Goal: Task Accomplishment & Management: Manage account settings

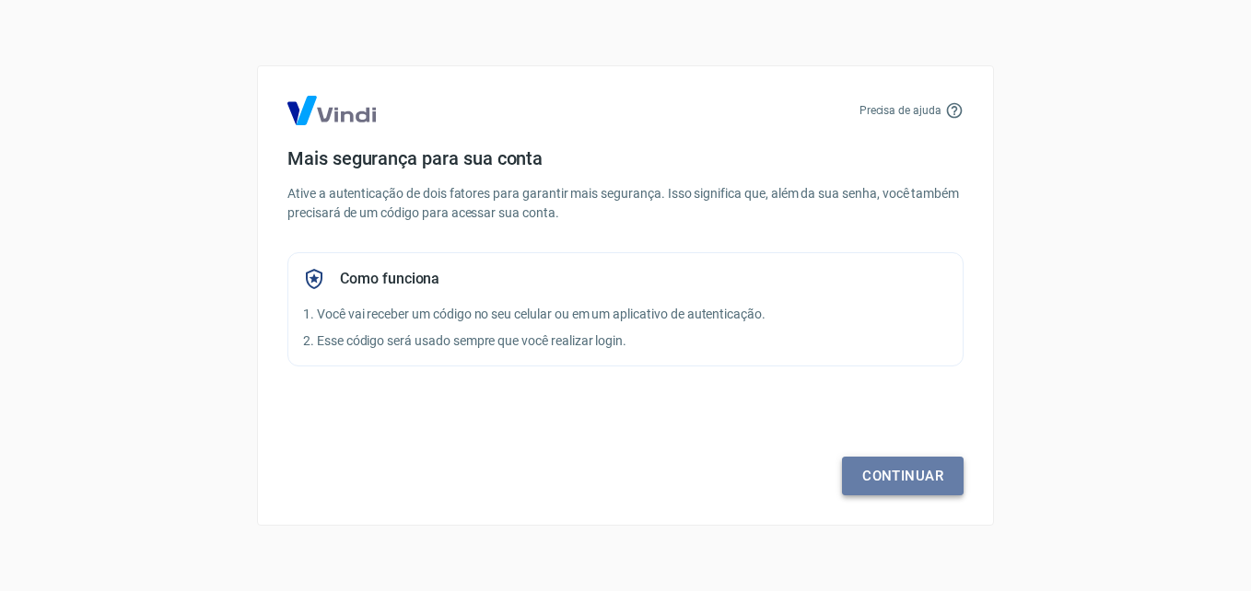
click at [906, 468] on link "Continuar" at bounding box center [903, 476] width 122 height 39
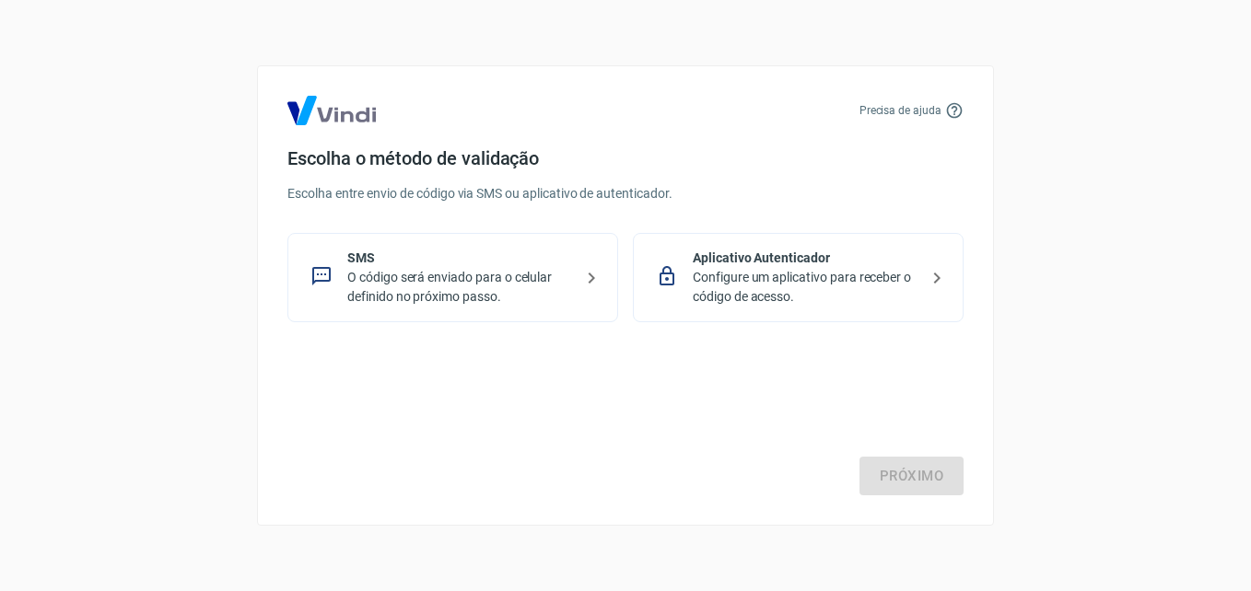
click at [731, 298] on p "Configure um aplicativo para receber o código de acesso." at bounding box center [806, 287] width 226 height 39
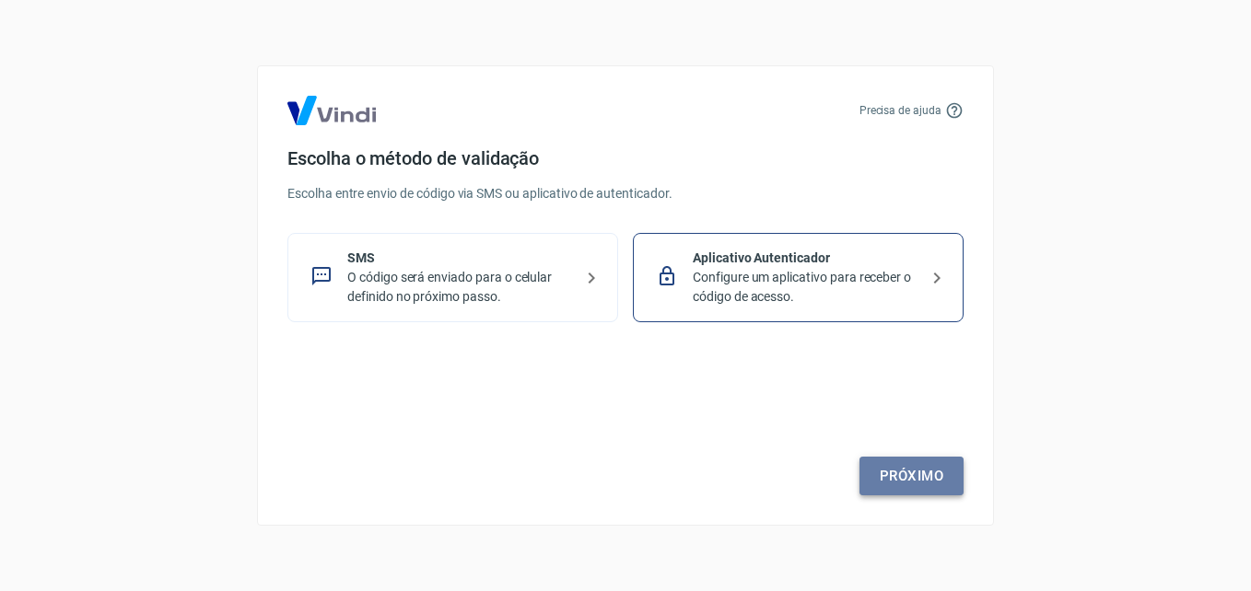
click at [891, 462] on link "Próximo" at bounding box center [911, 476] width 104 height 39
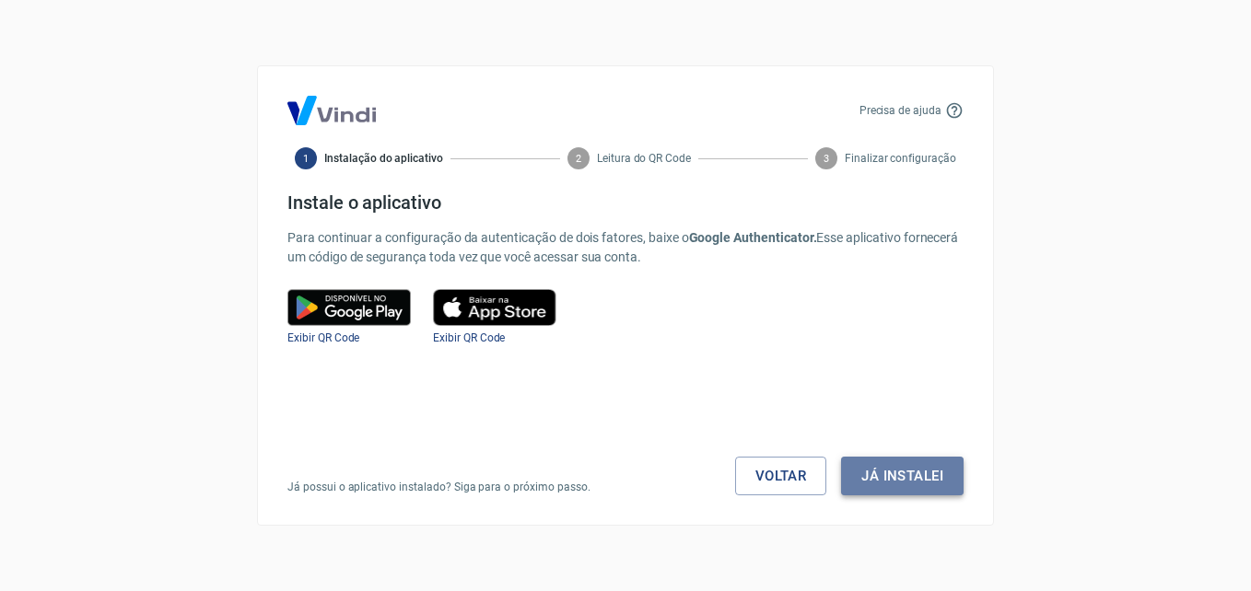
click at [919, 457] on button "Já instalei" at bounding box center [902, 476] width 123 height 39
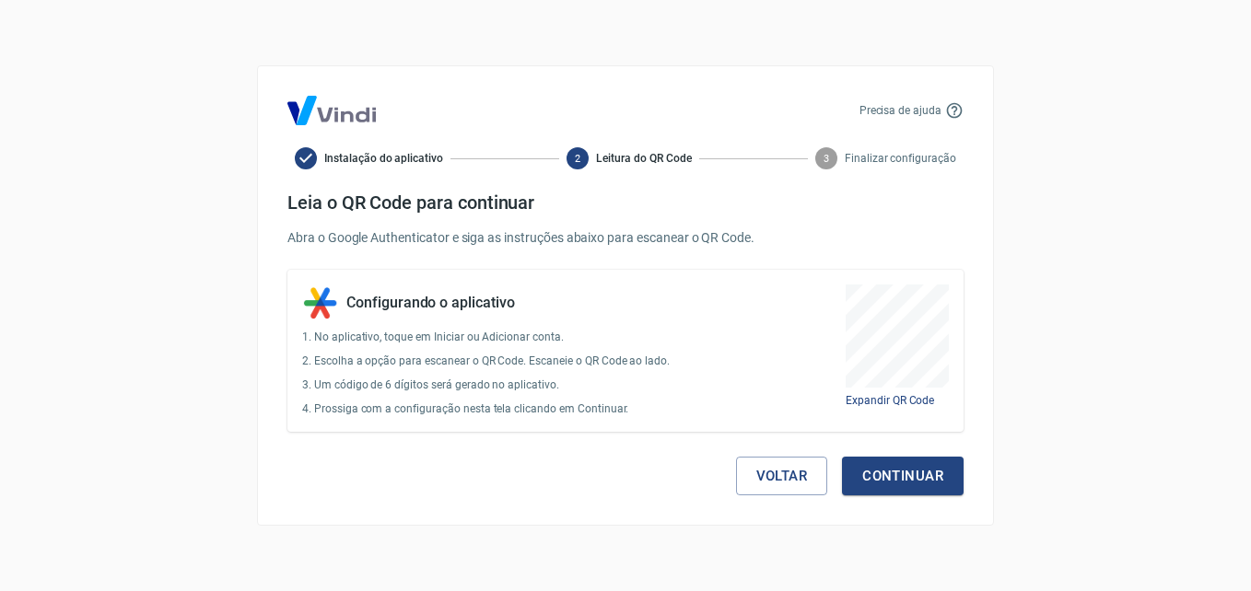
click at [919, 457] on button "Continuar" at bounding box center [903, 476] width 122 height 39
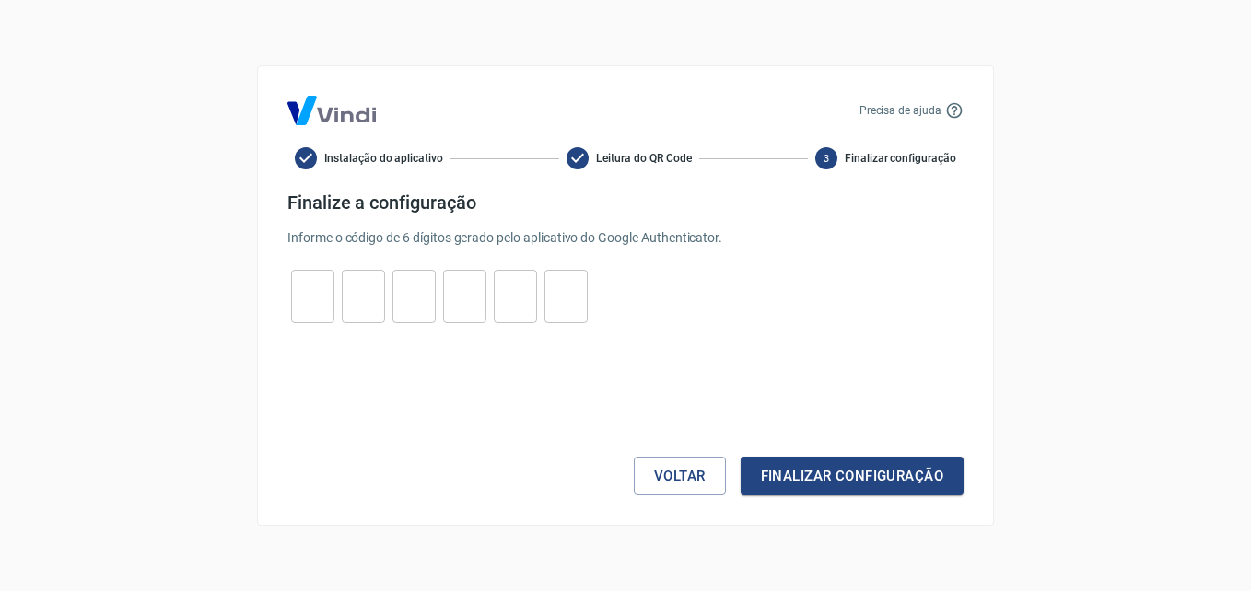
click at [329, 296] on input "tel" at bounding box center [312, 297] width 43 height 40
type input "3"
type input "4"
type input "6"
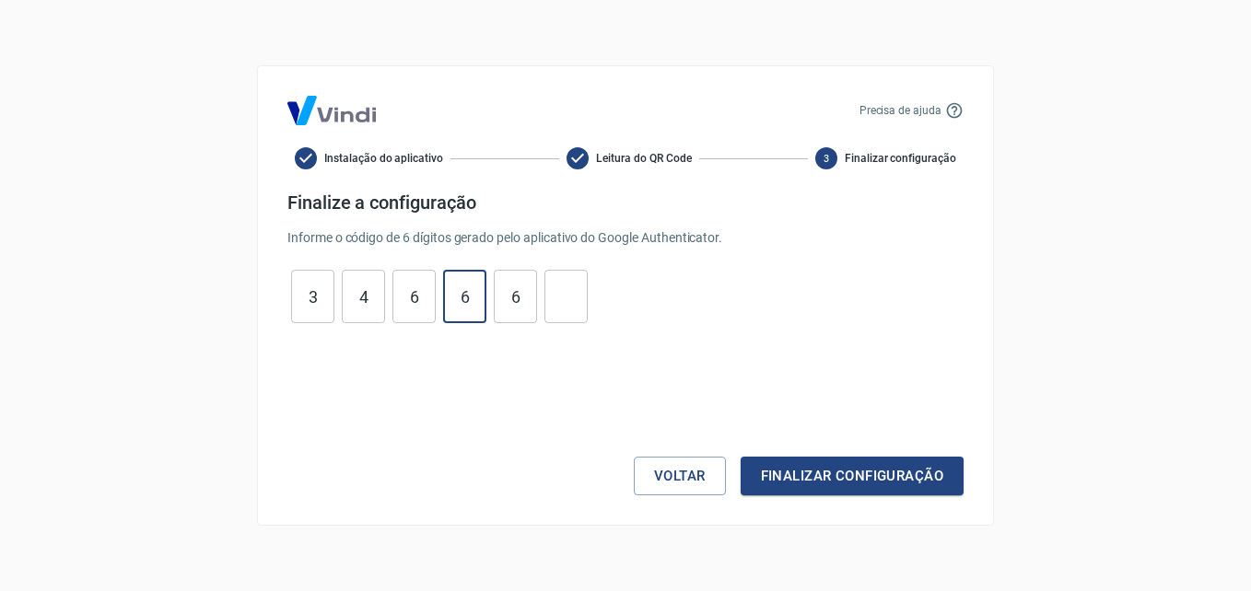
type input "6"
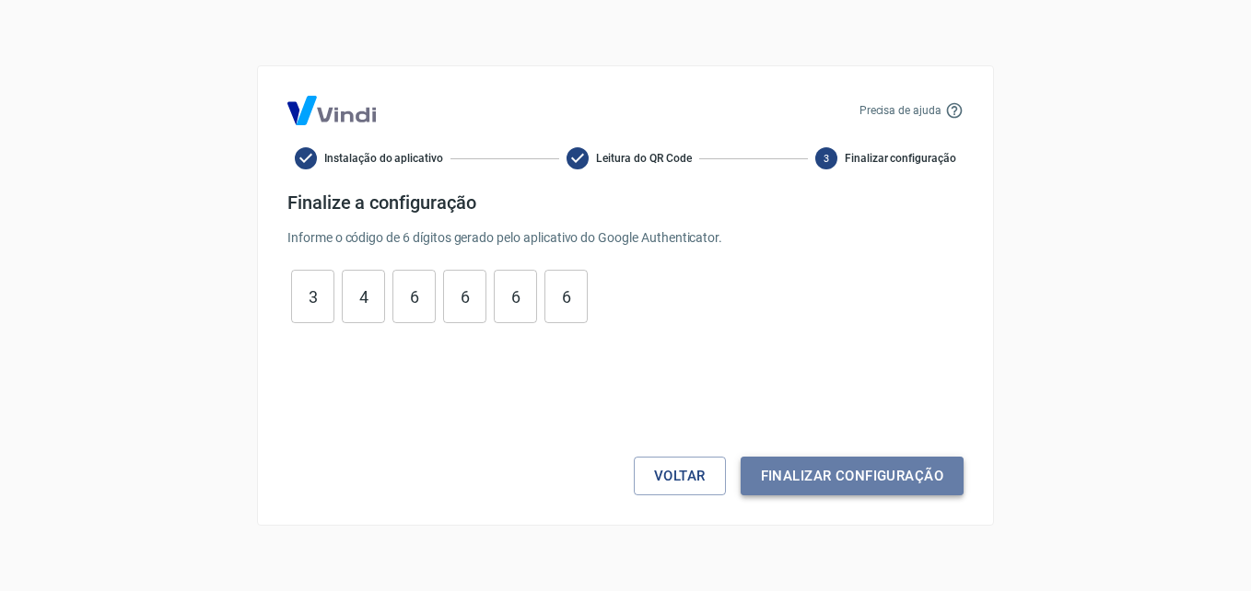
click at [818, 489] on button "Finalizar configuração" at bounding box center [852, 476] width 223 height 39
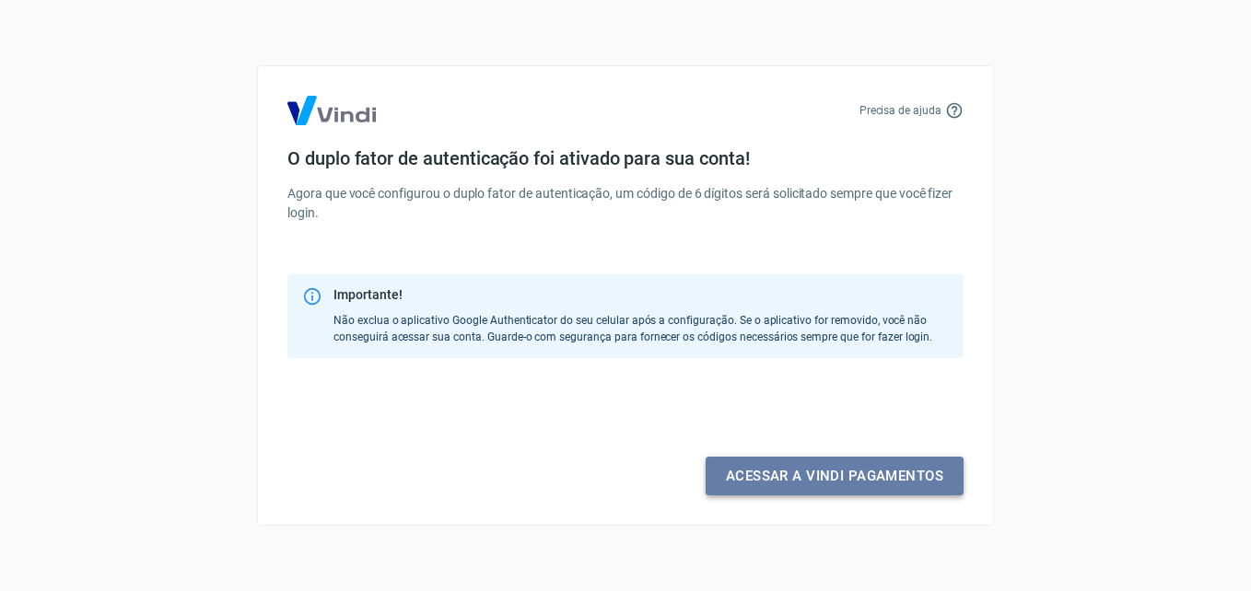
click at [818, 489] on link "Acessar a Vindi pagamentos" at bounding box center [835, 476] width 258 height 39
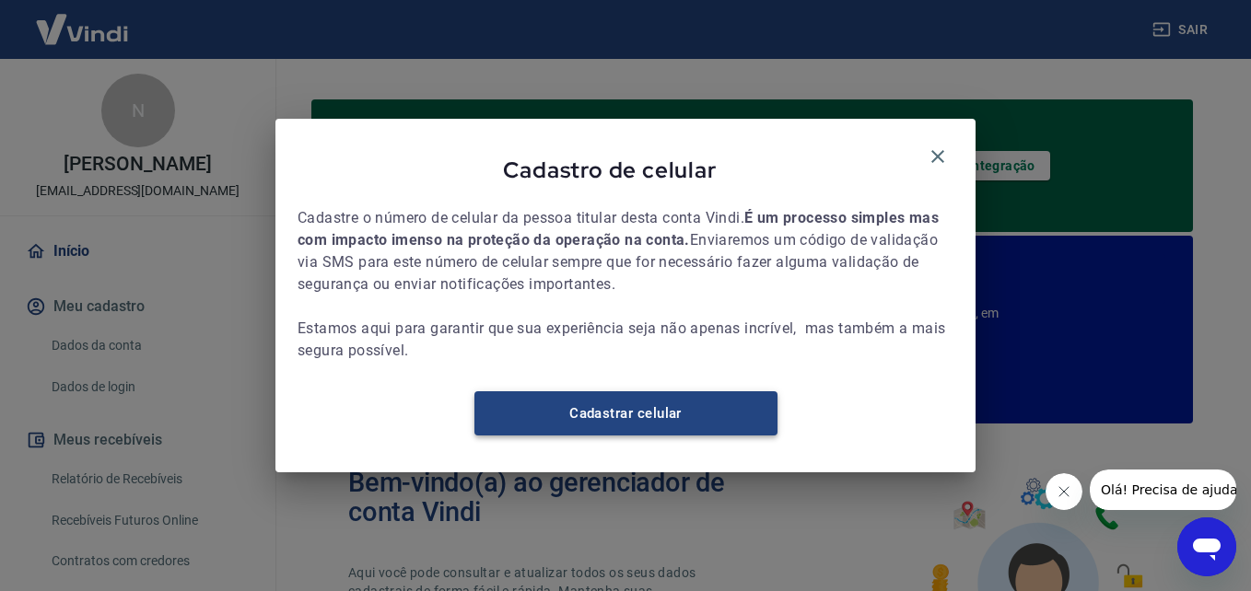
click at [688, 414] on link "Cadastrar celular" at bounding box center [625, 414] width 303 height 44
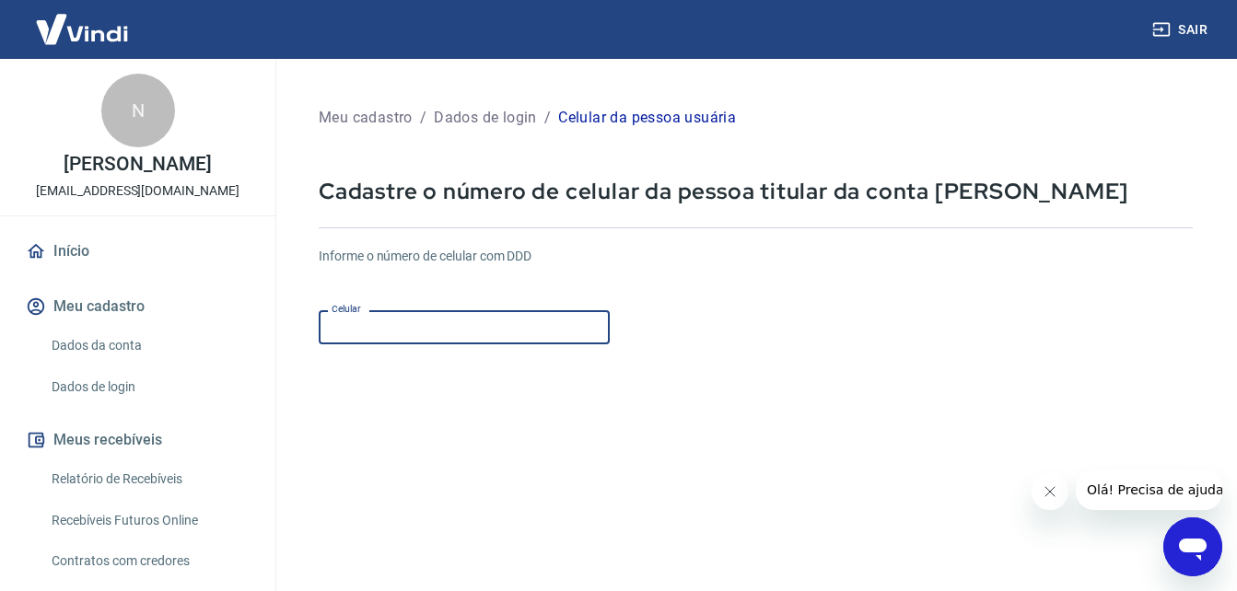
click at [553, 331] on input "Celular" at bounding box center [464, 327] width 291 height 34
type input "(16) 99964-2489"
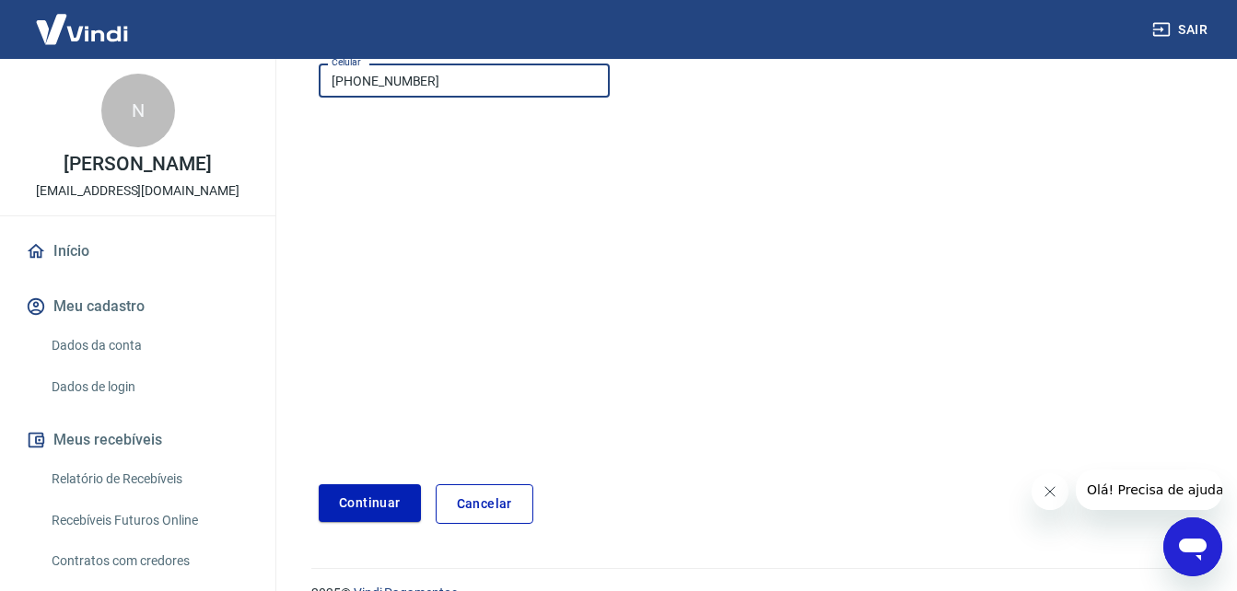
scroll to position [281, 0]
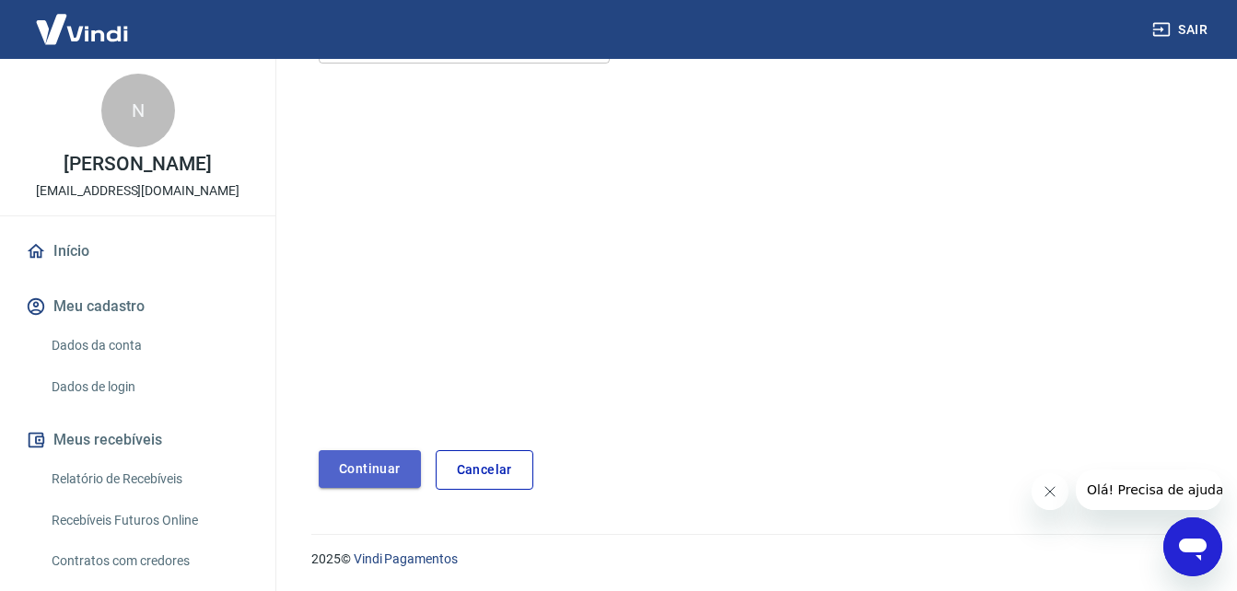
click at [396, 469] on button "Continuar" at bounding box center [370, 469] width 102 height 38
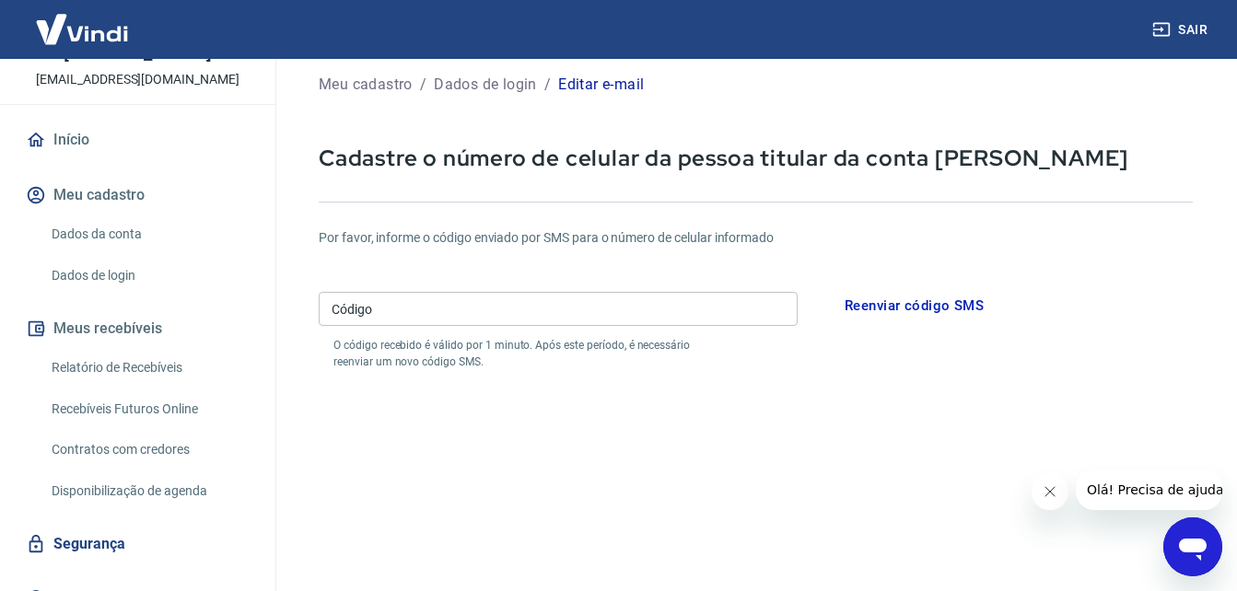
scroll to position [140, 0]
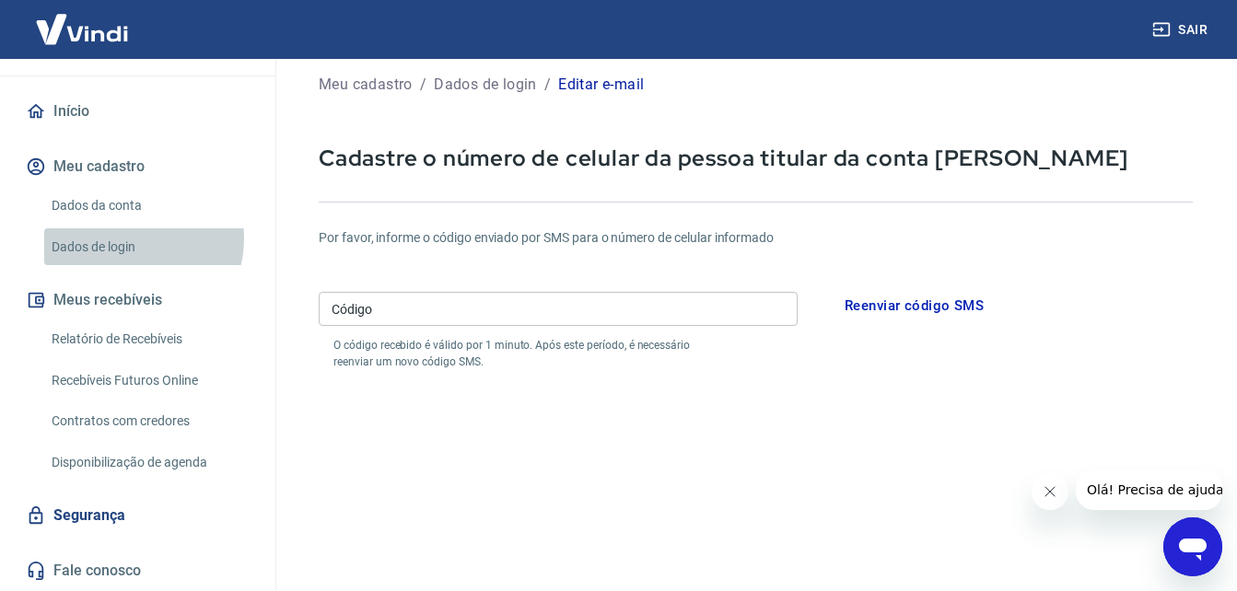
click at [139, 239] on link "Dados de login" at bounding box center [148, 247] width 209 height 38
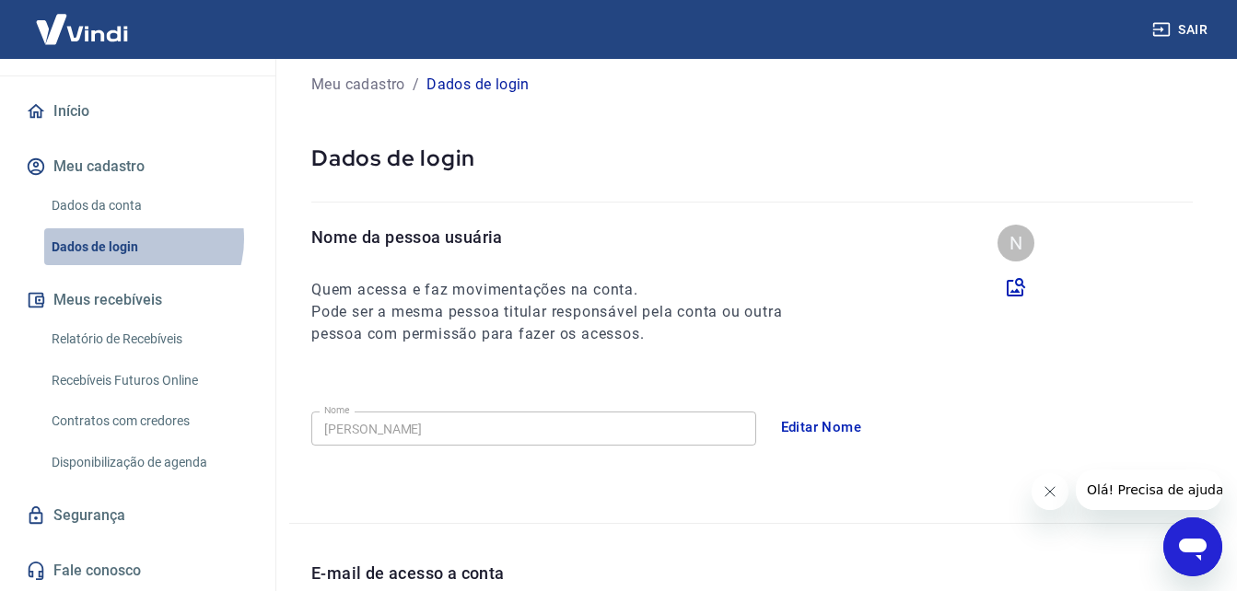
click at [139, 239] on link "Dados de login" at bounding box center [148, 247] width 209 height 38
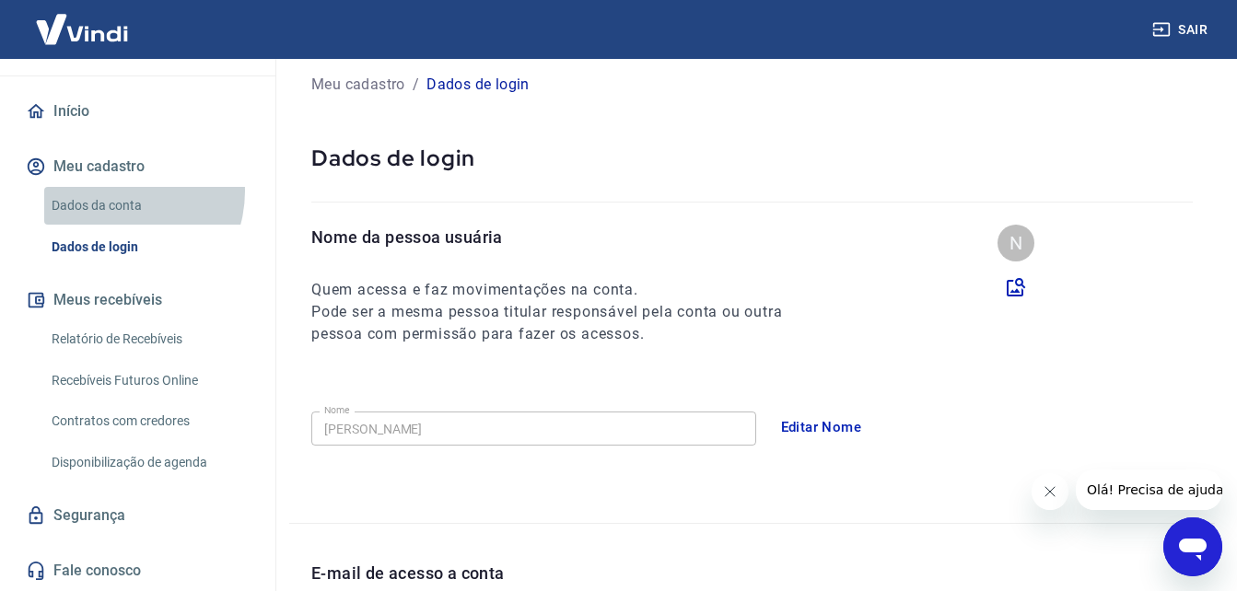
click at [119, 192] on link "Dados da conta" at bounding box center [148, 206] width 209 height 38
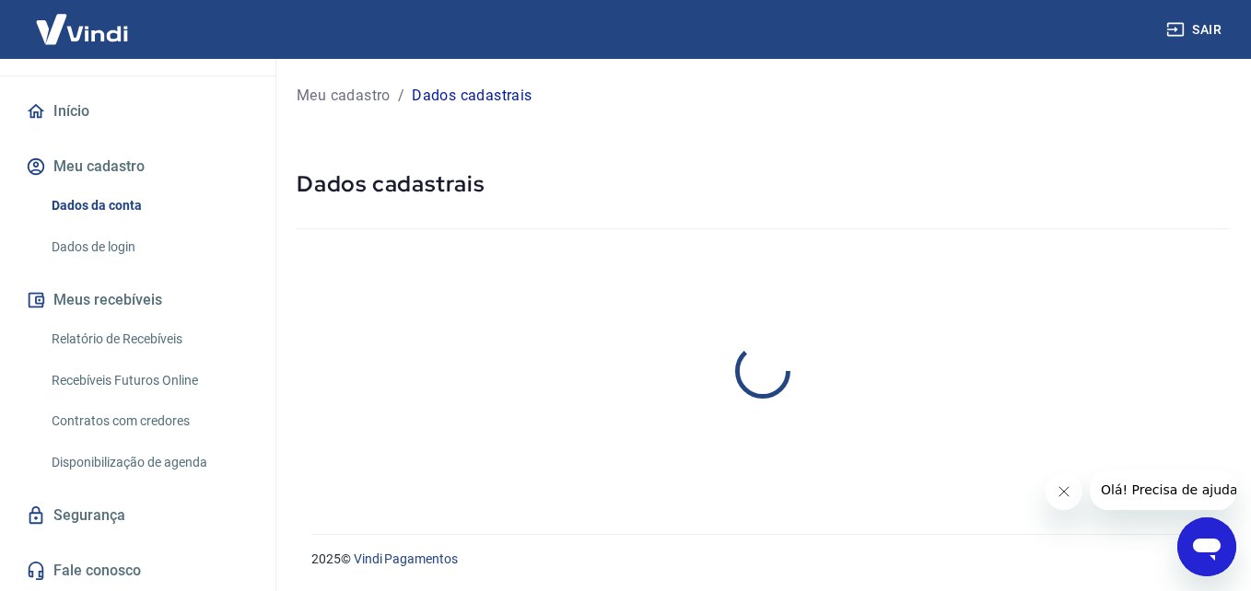
select select "SP"
select select "business"
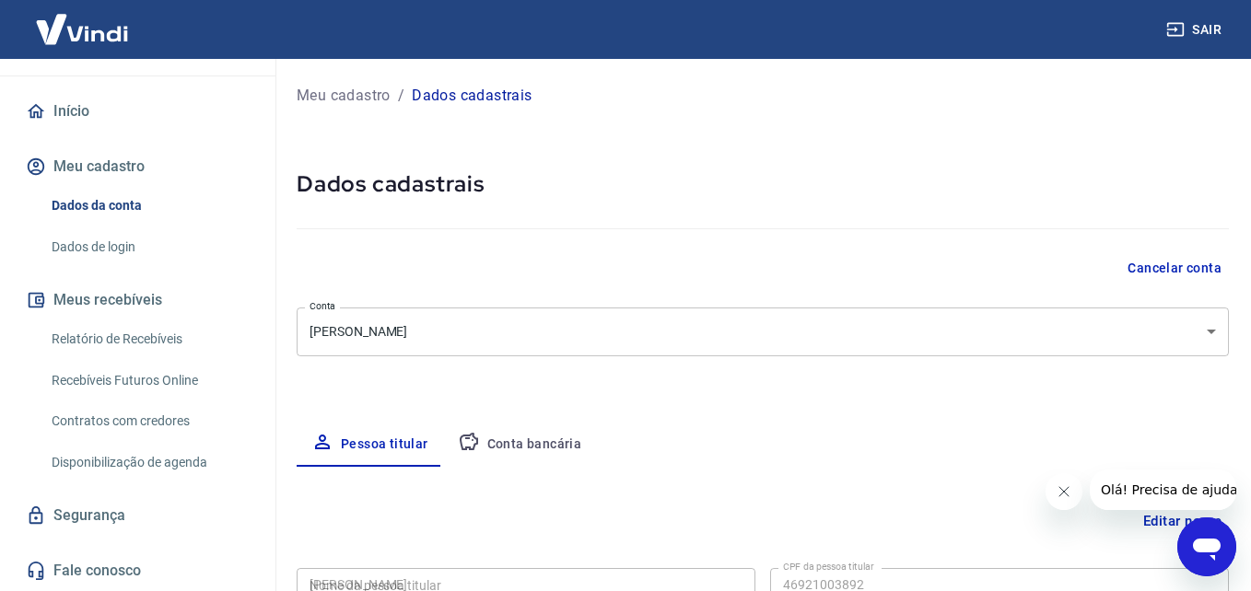
type input "469.210.038-92"
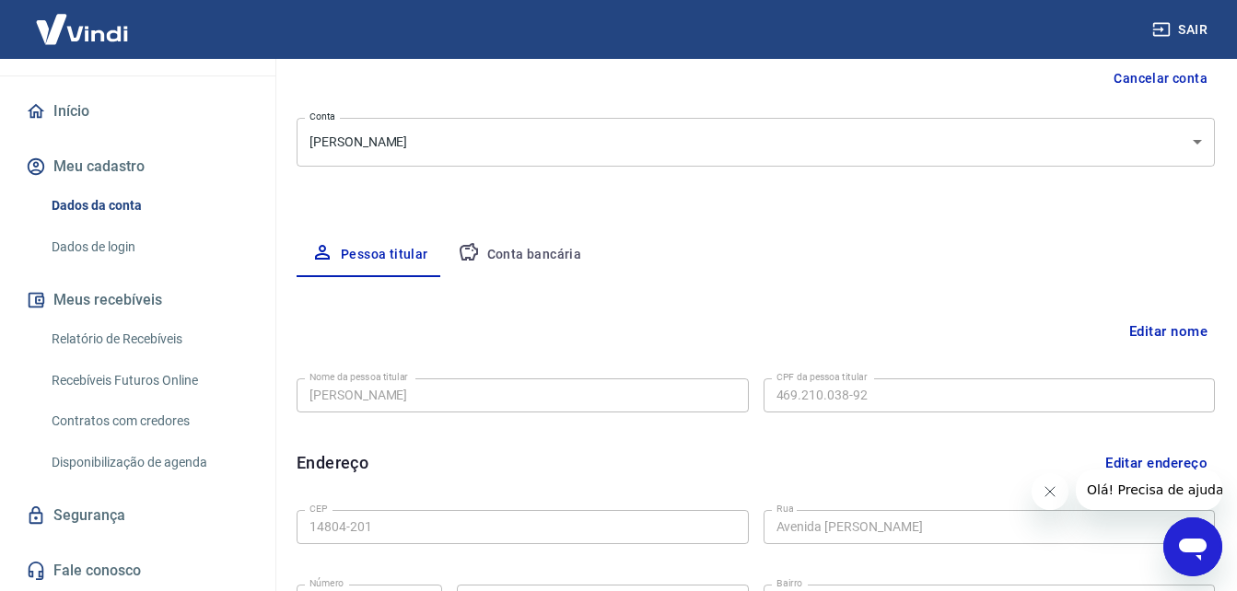
scroll to position [192, 0]
click at [540, 253] on button "Conta bancária" at bounding box center [520, 253] width 154 height 44
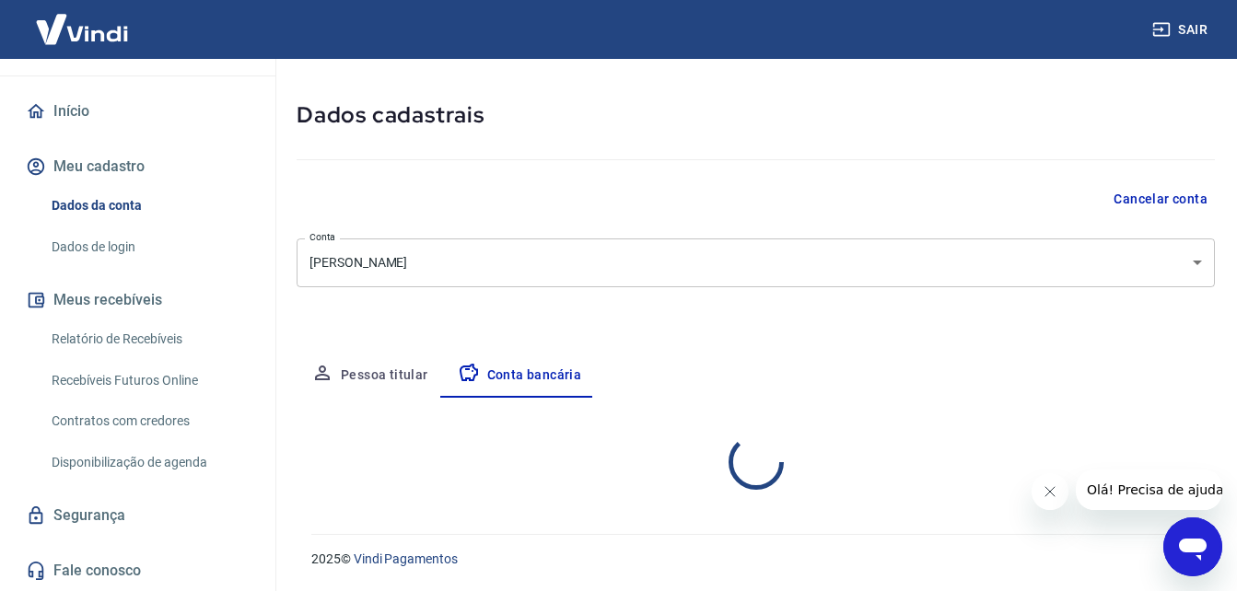
scroll to position [69, 0]
select select "1"
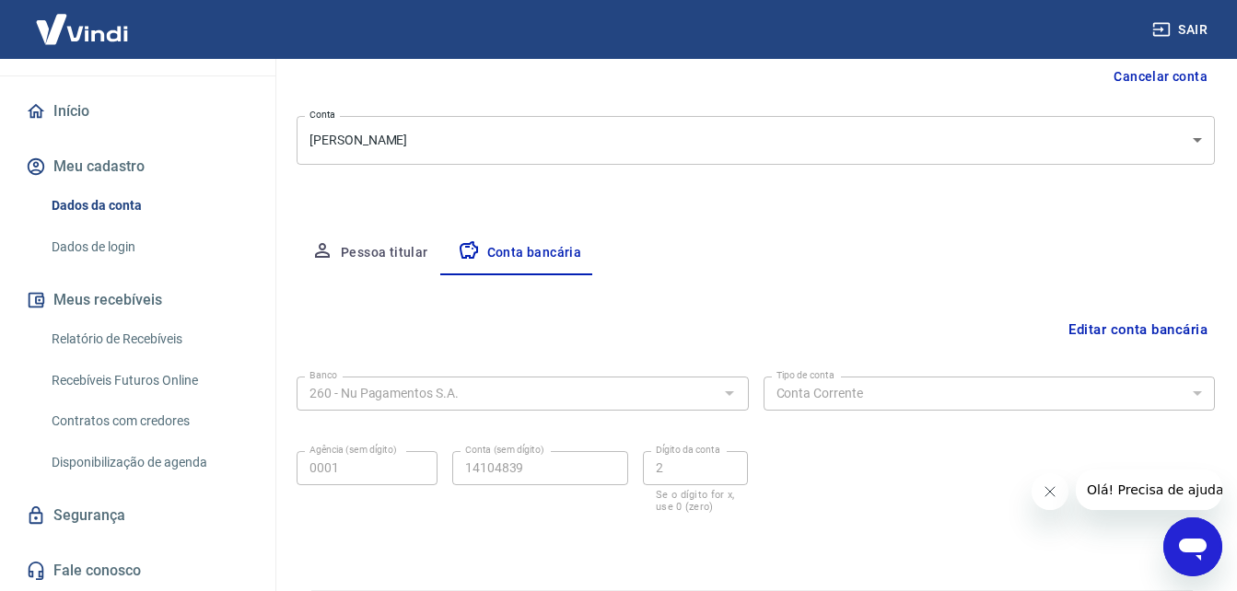
scroll to position [248, 0]
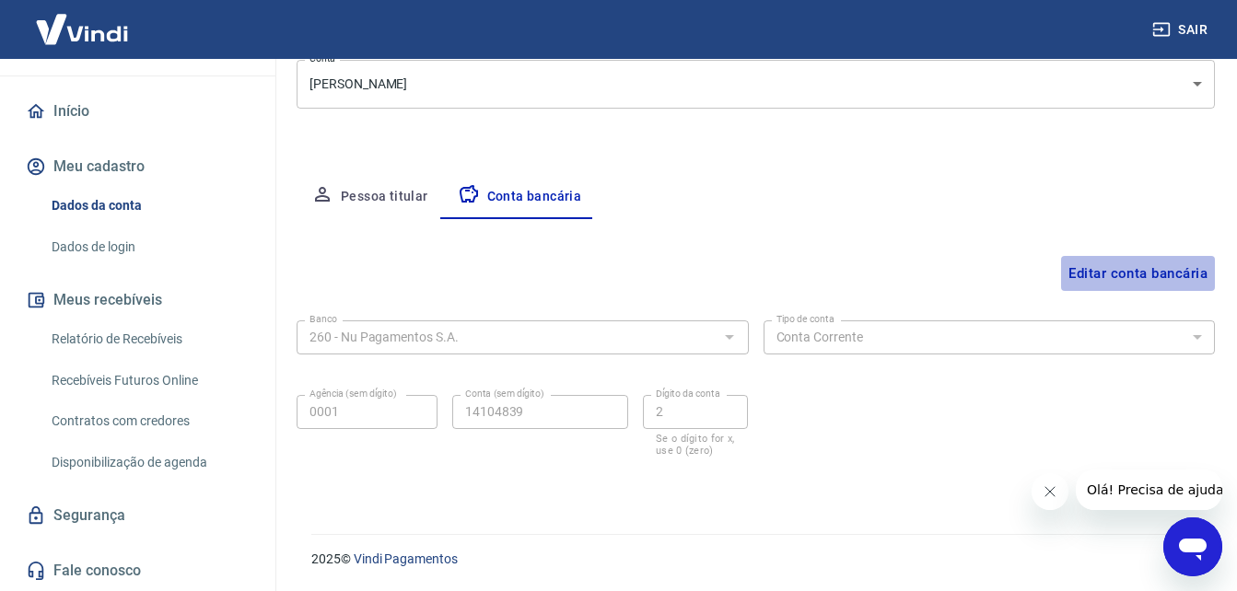
click at [1105, 262] on button "Editar conta bancária" at bounding box center [1138, 273] width 154 height 35
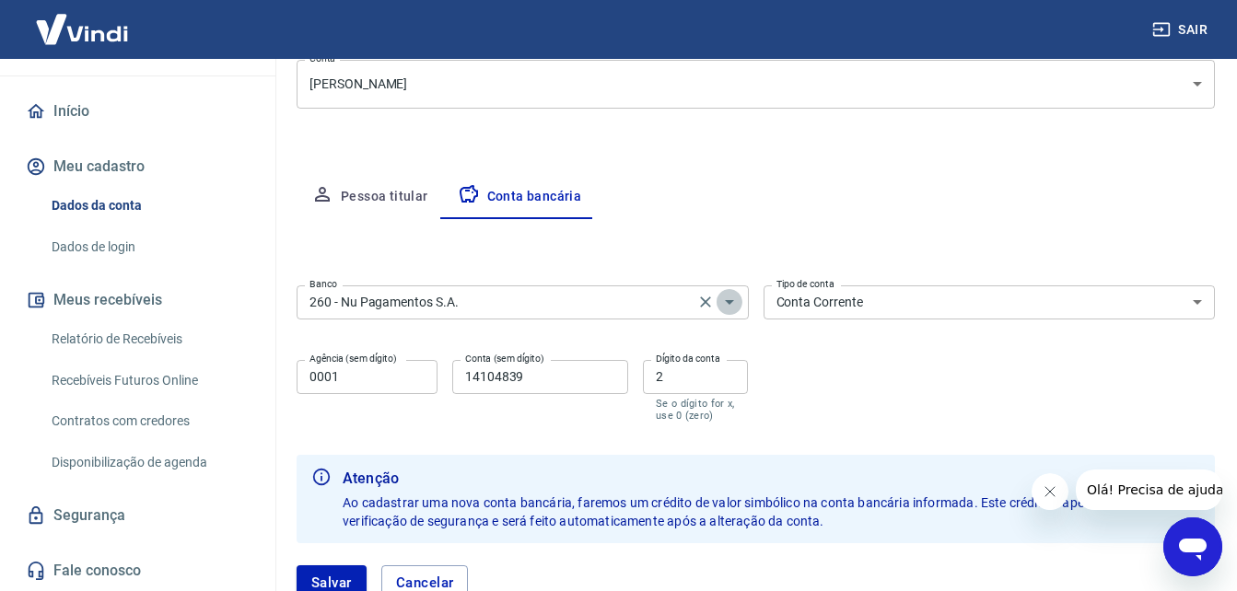
click at [728, 298] on icon "Abrir" at bounding box center [730, 302] width 22 height 22
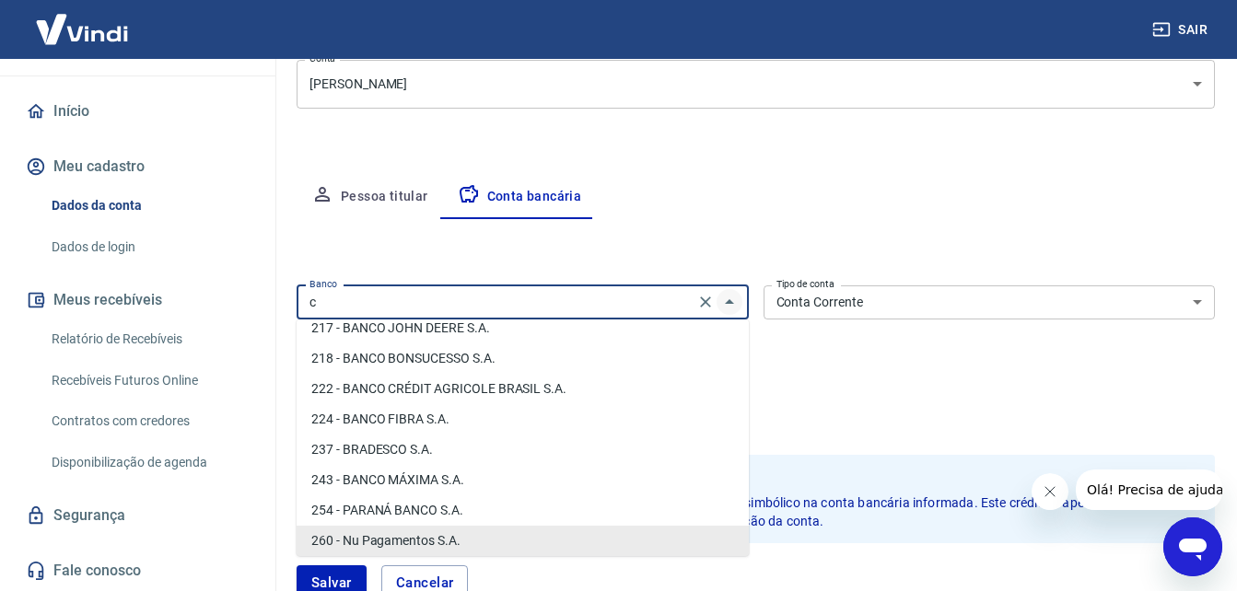
scroll to position [0, 0]
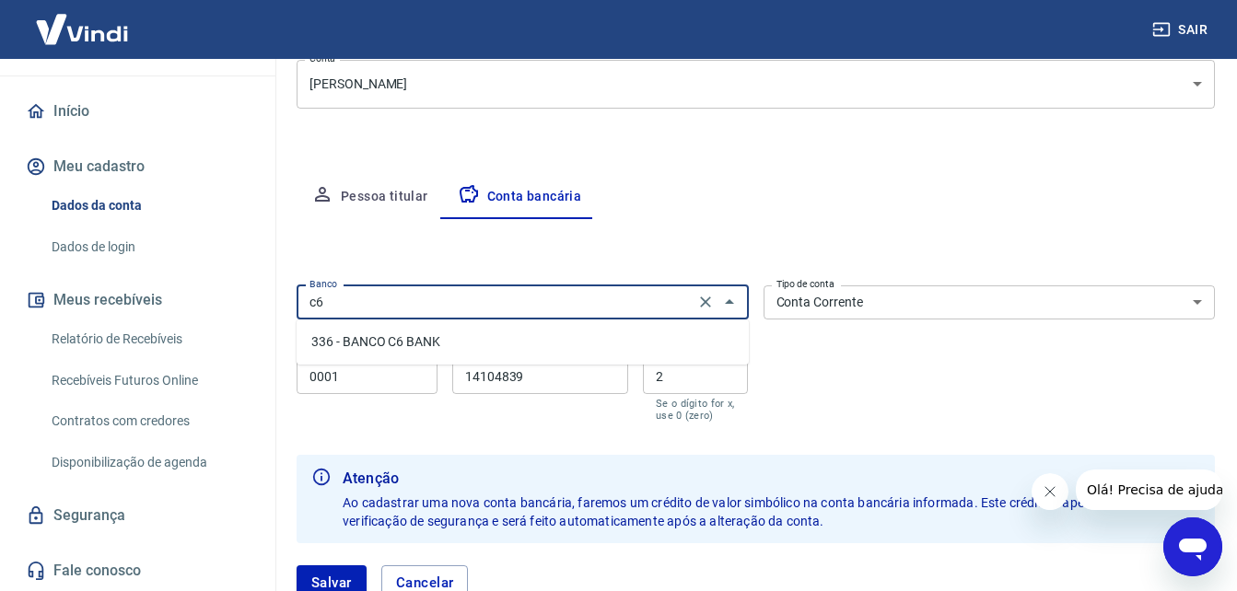
click at [536, 333] on li "336 - BANCO C6 BANK" at bounding box center [523, 342] width 452 height 30
type input "336 - BANCO C6 BANK"
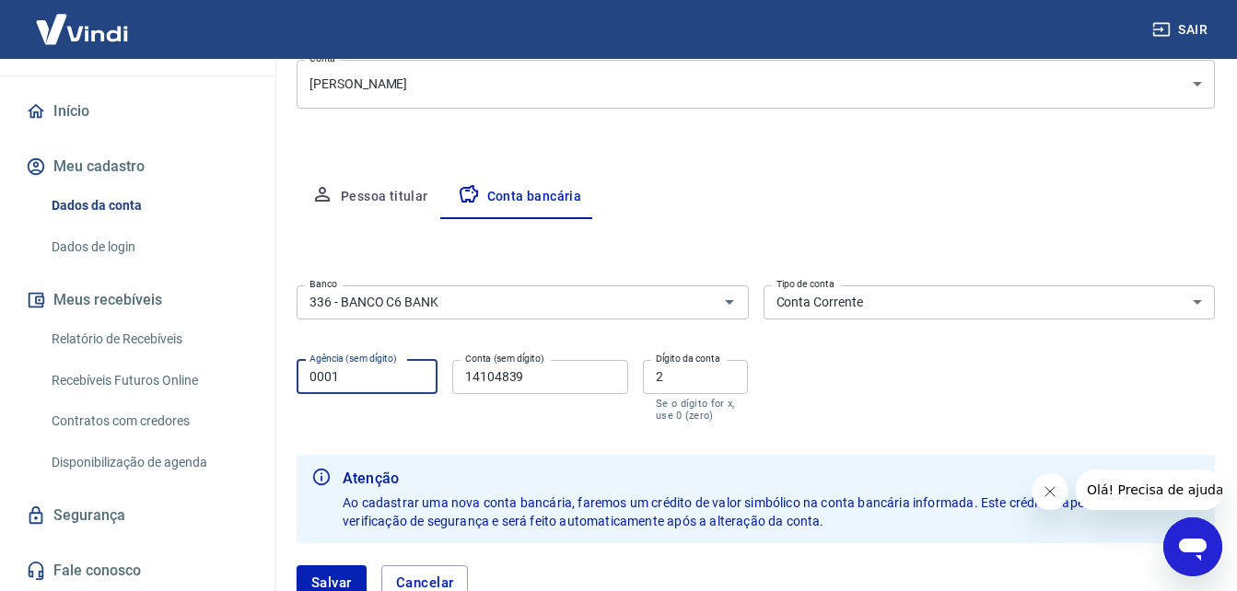
click at [380, 387] on input "0001" at bounding box center [367, 377] width 141 height 34
click at [573, 375] on input "14104839" at bounding box center [540, 377] width 176 height 34
type input "39811414"
click at [685, 360] on label "Dígito da conta" at bounding box center [688, 359] width 64 height 14
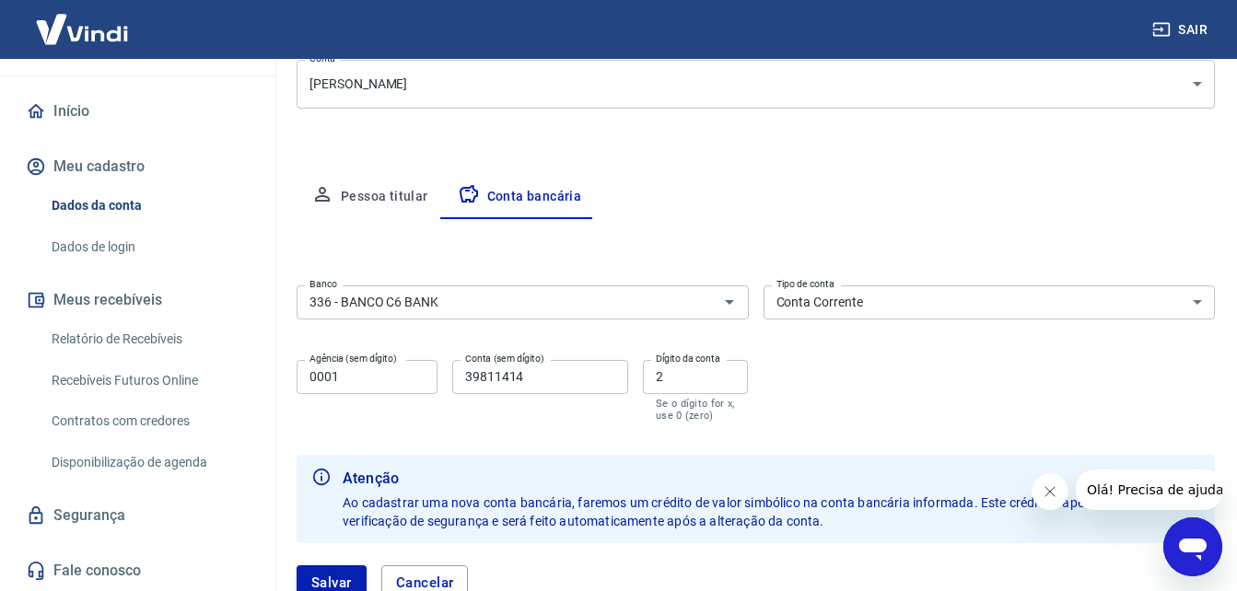
click at [685, 360] on input "2" at bounding box center [696, 377] width 106 height 34
click at [685, 360] on label "Dígito da conta" at bounding box center [688, 359] width 64 height 14
click at [685, 360] on input "2" at bounding box center [696, 377] width 106 height 34
click at [684, 373] on input "2" at bounding box center [696, 377] width 106 height 34
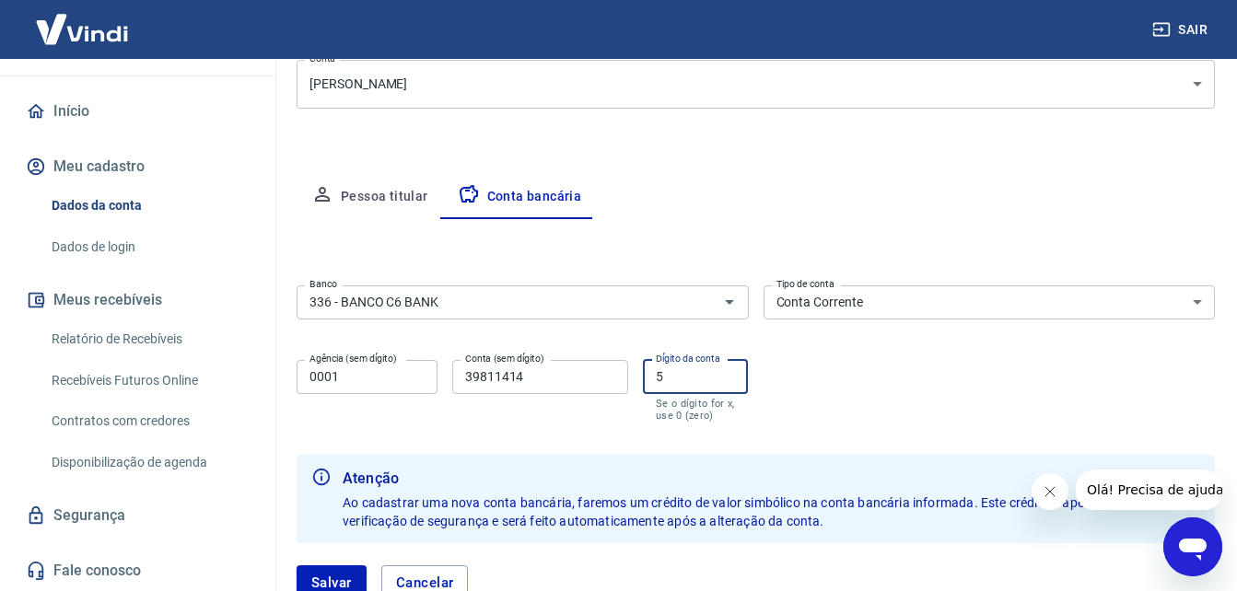
scroll to position [380, 0]
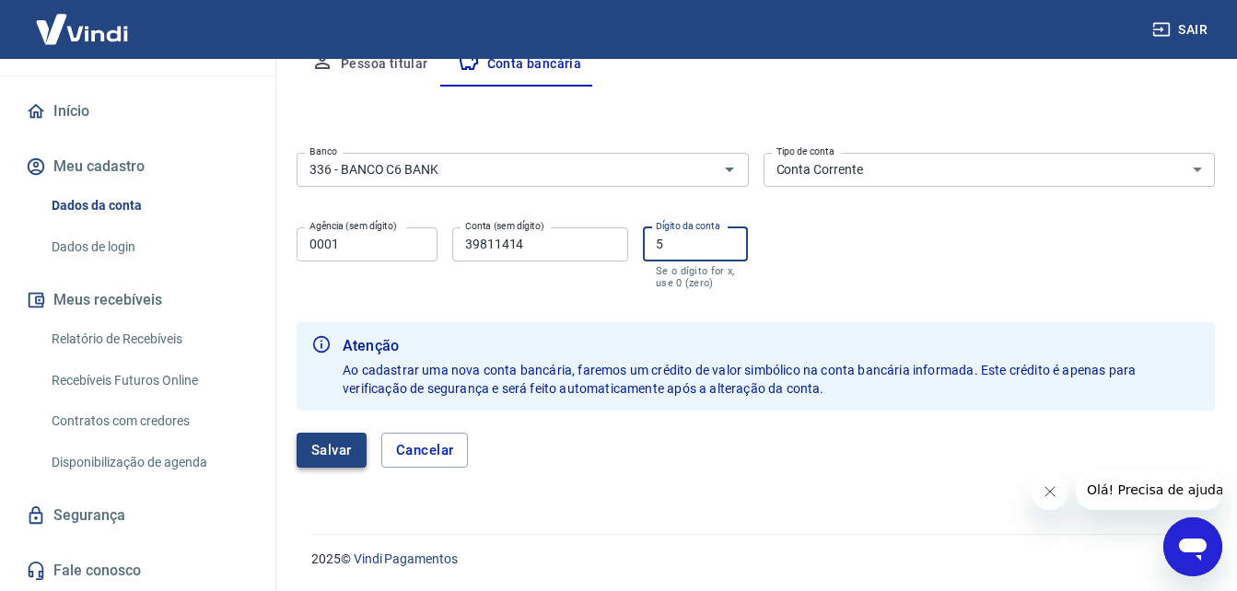
type input "5"
click at [339, 440] on button "Salvar" at bounding box center [332, 450] width 70 height 35
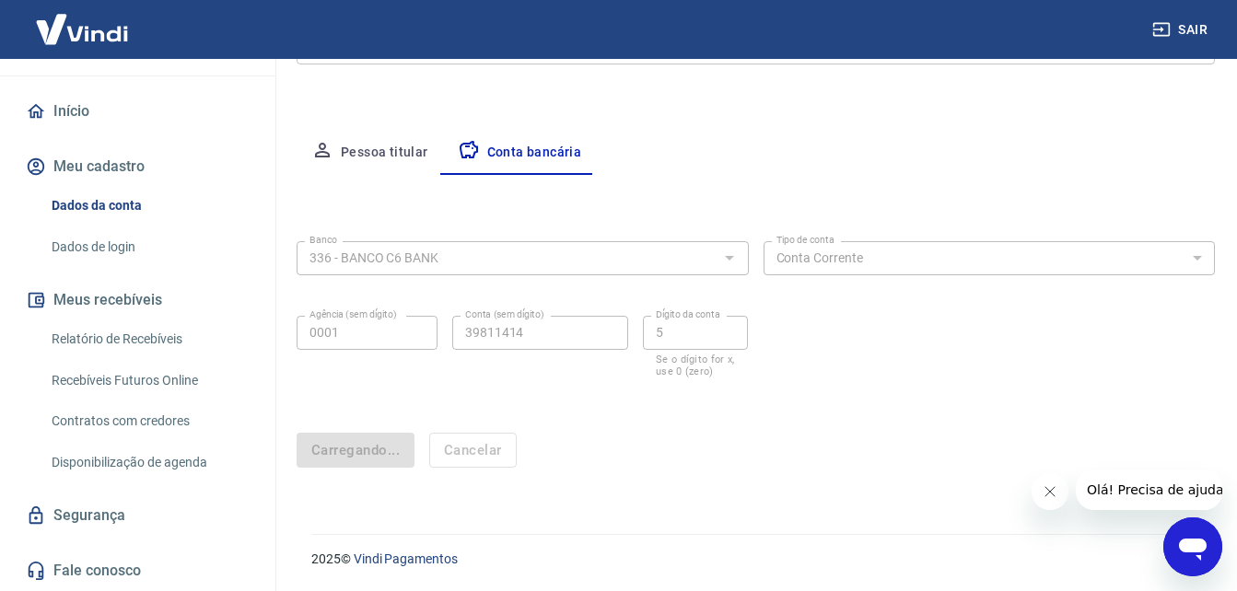
scroll to position [292, 0]
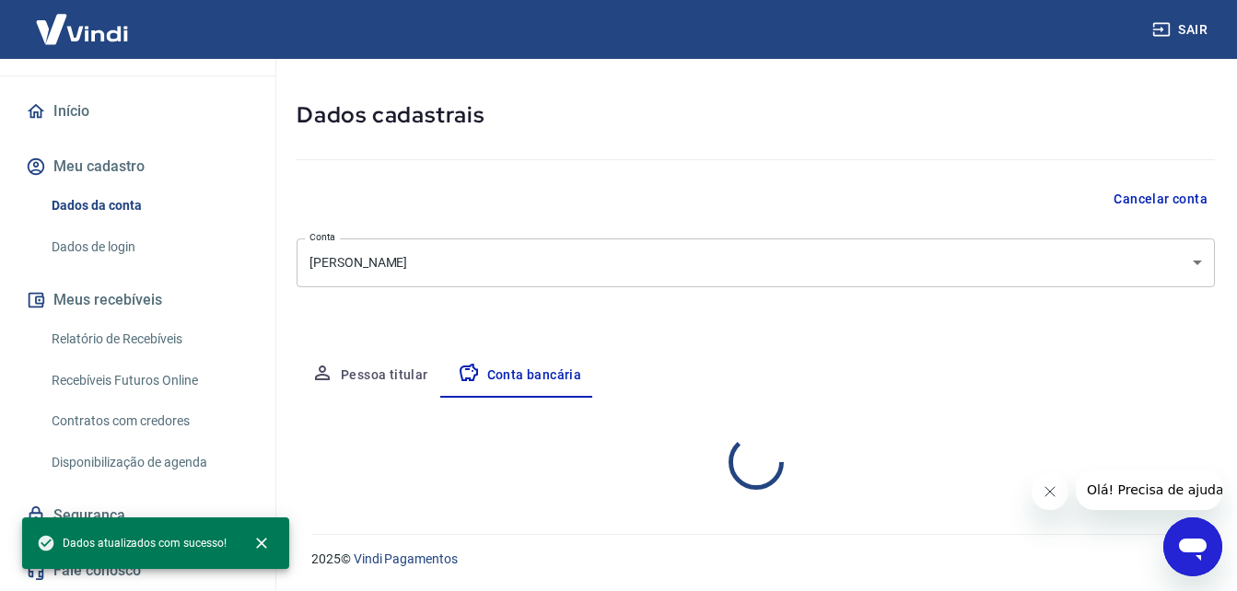
select select "1"
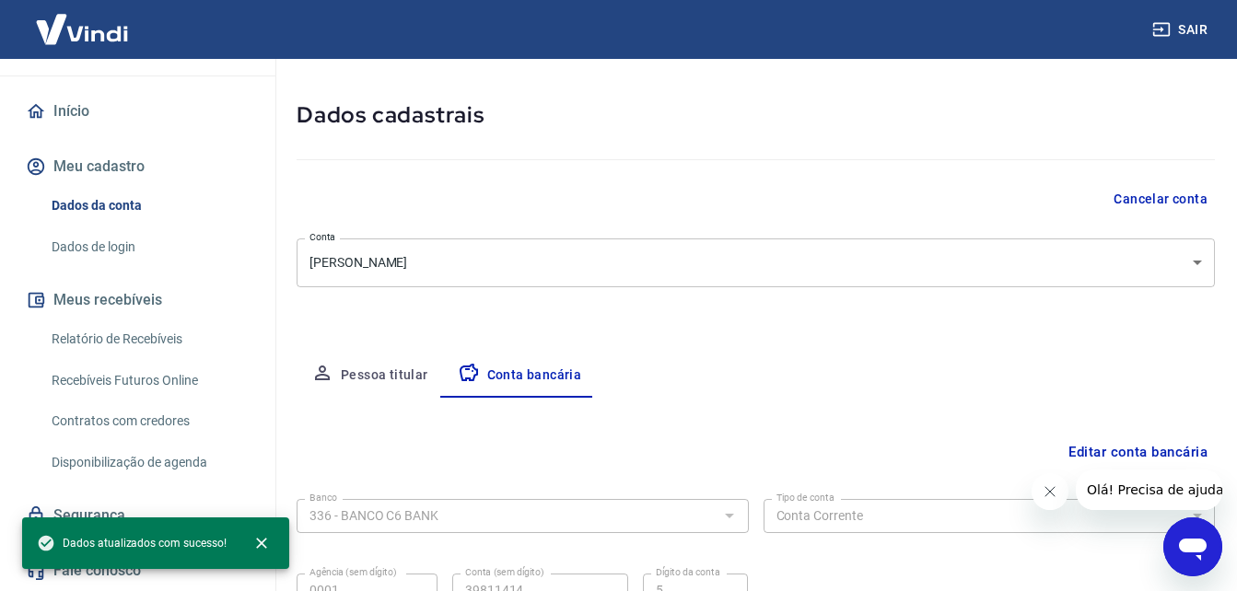
scroll to position [248, 0]
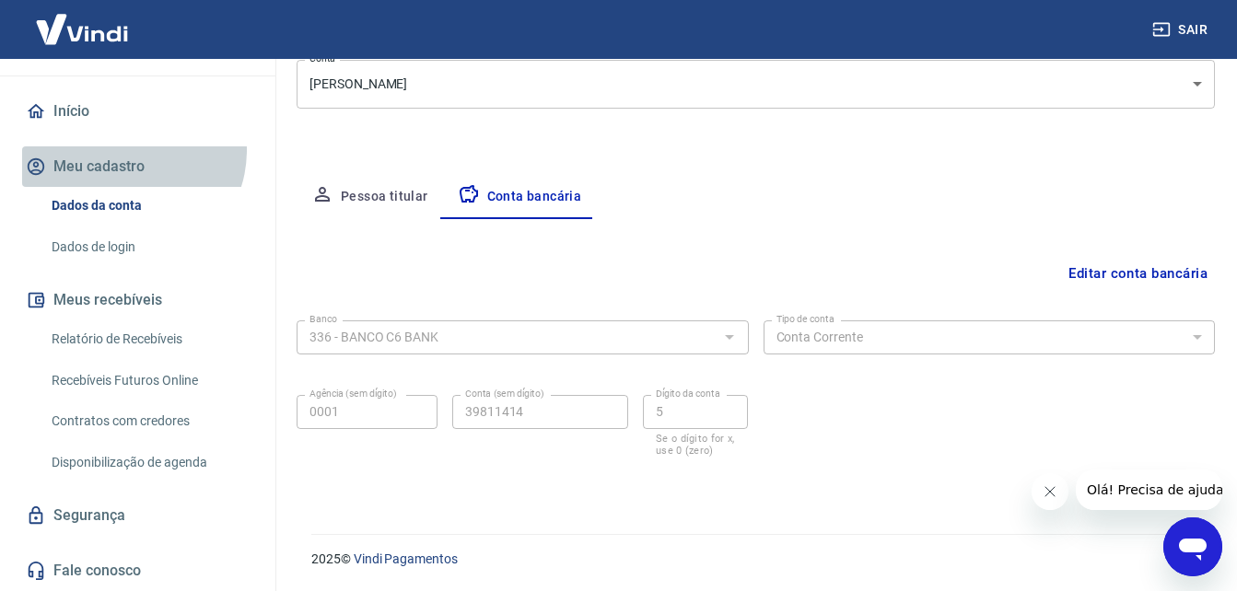
click at [126, 150] on button "Meu cadastro" at bounding box center [137, 166] width 231 height 41
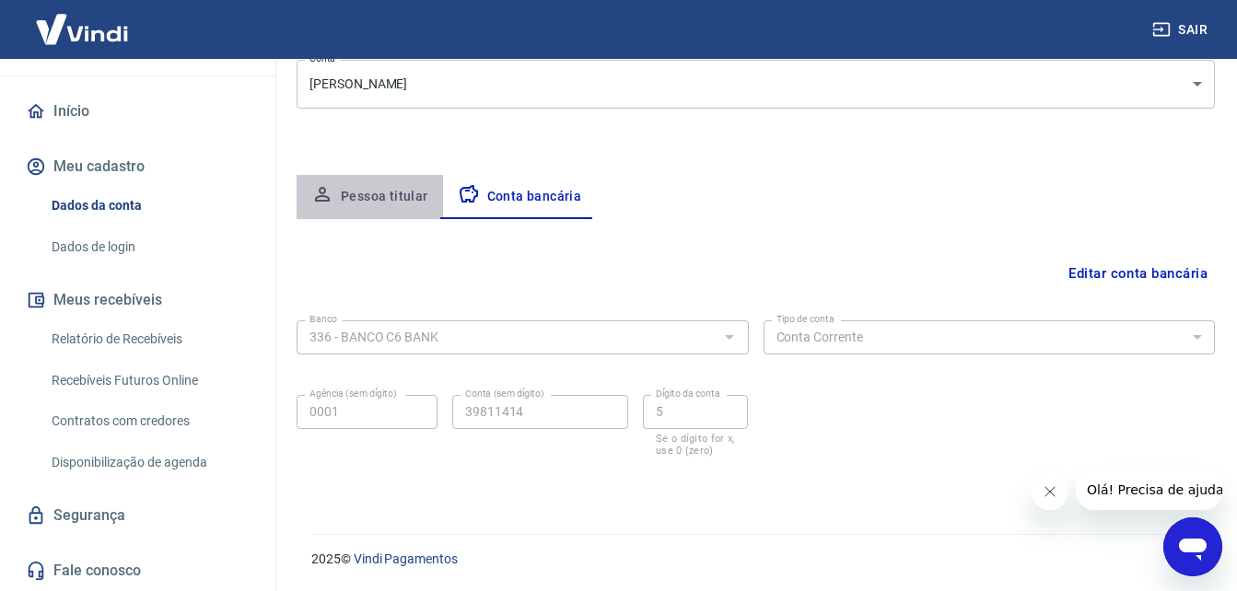
click at [380, 184] on button "Pessoa titular" at bounding box center [370, 197] width 146 height 44
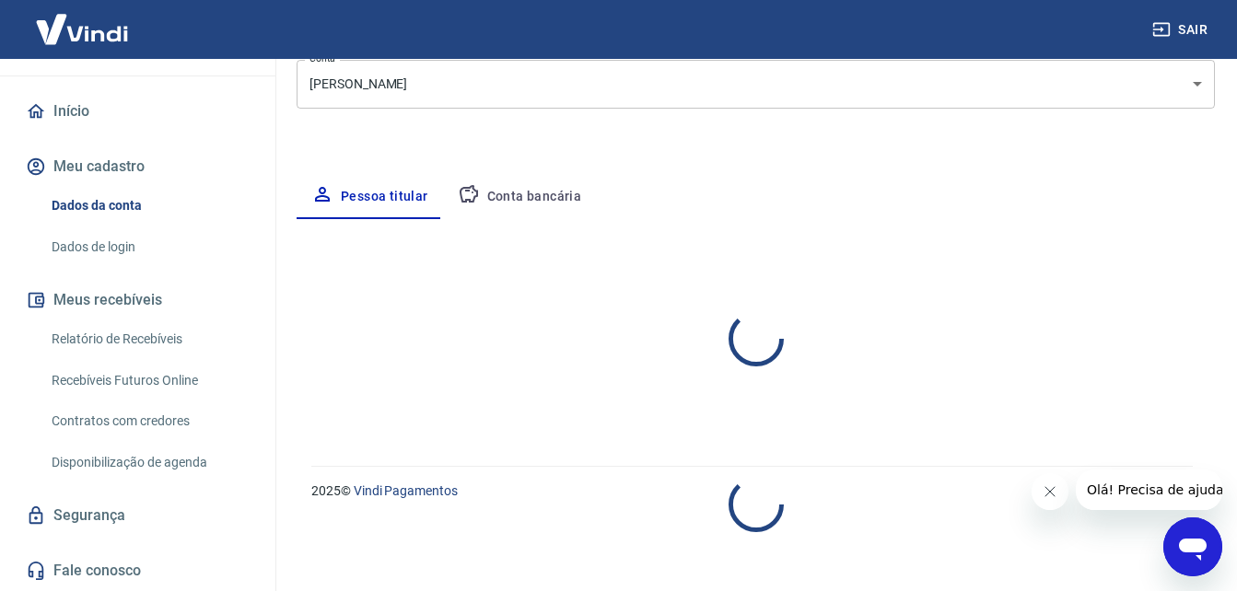
select select "SP"
select select "business"
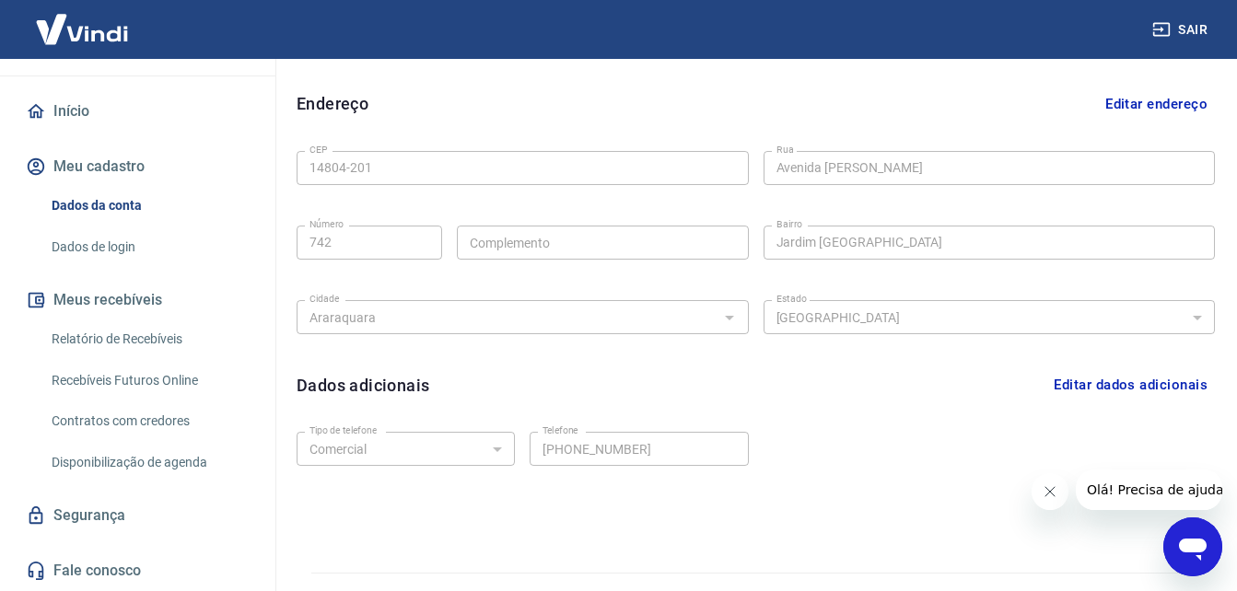
scroll to position [588, 0]
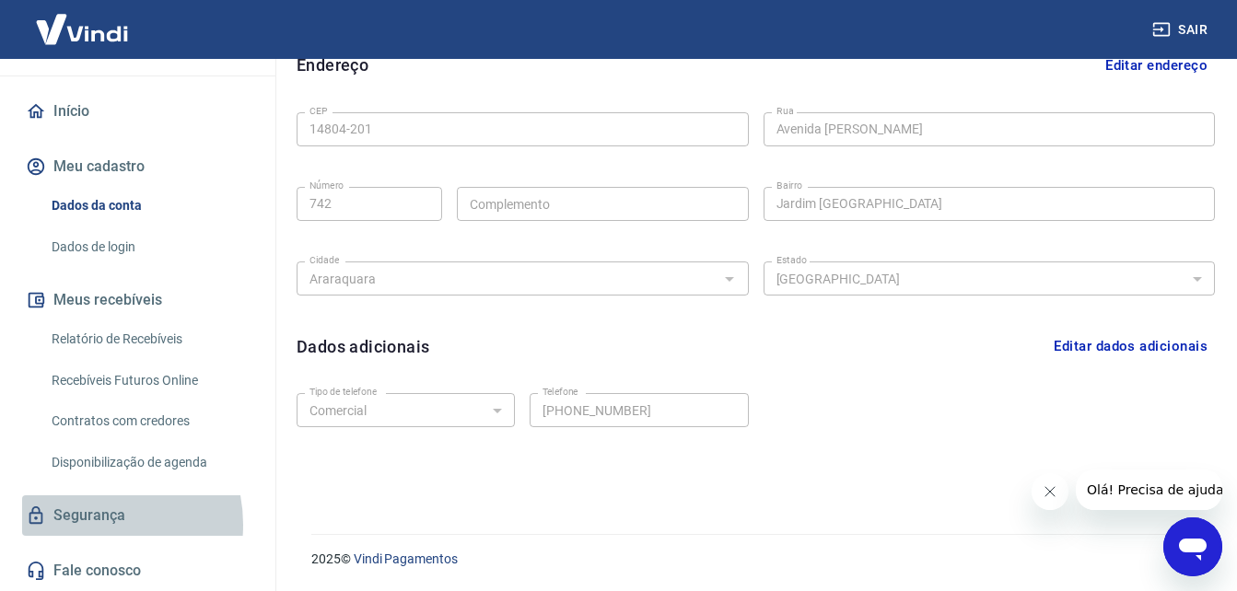
click at [84, 525] on link "Segurança" at bounding box center [137, 516] width 231 height 41
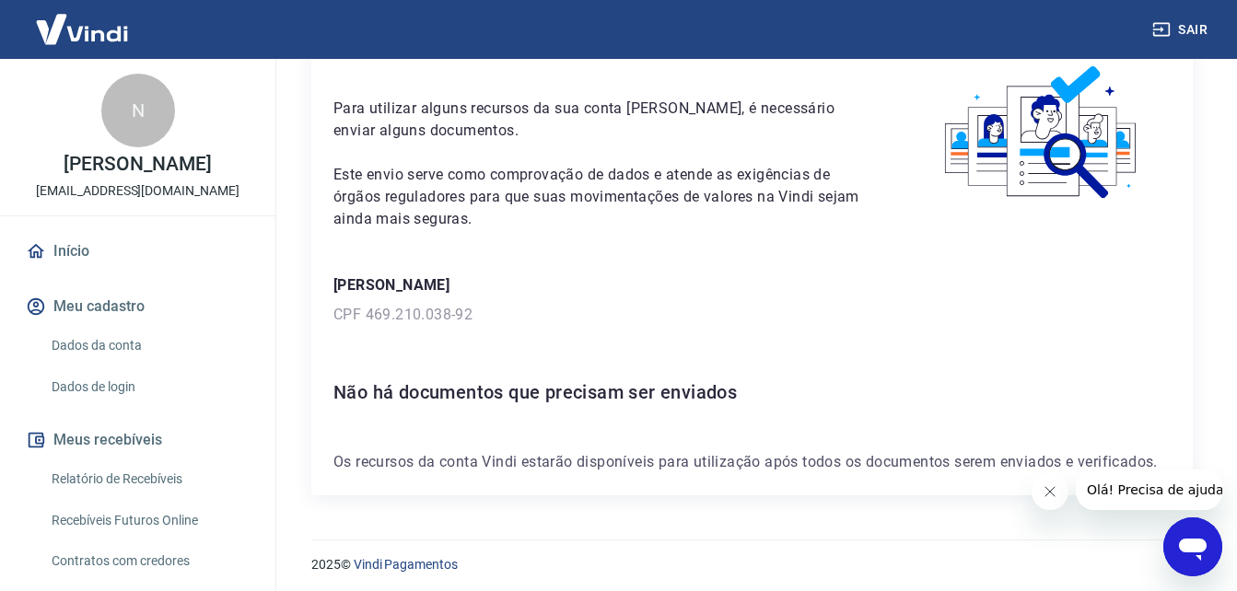
scroll to position [99, 0]
